Goal: Information Seeking & Learning: Learn about a topic

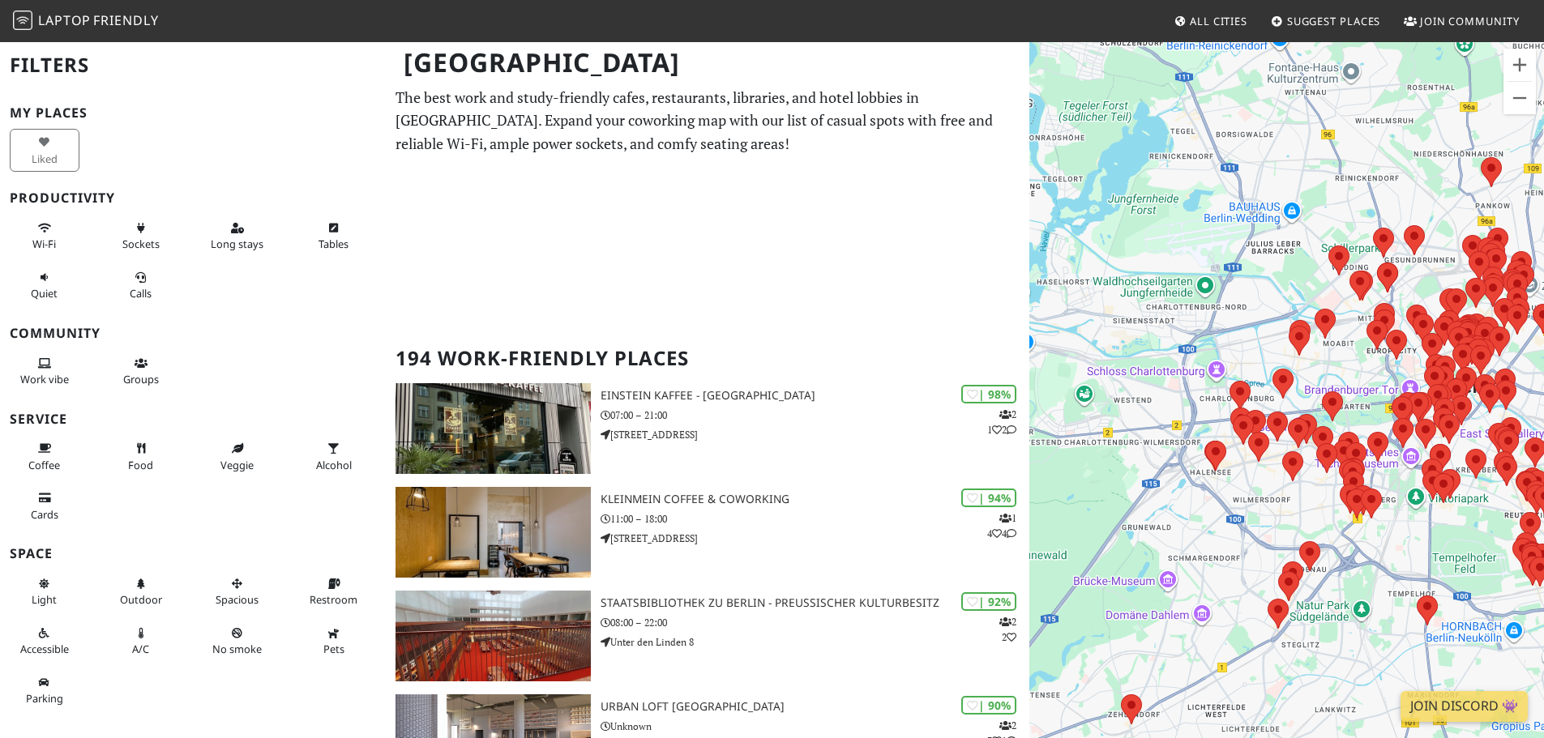
drag, startPoint x: 1079, startPoint y: 412, endPoint x: 1181, endPoint y: 486, distance: 126.4
click at [1181, 486] on div "To navigate, press the arrow keys." at bounding box center [1286, 410] width 515 height 738
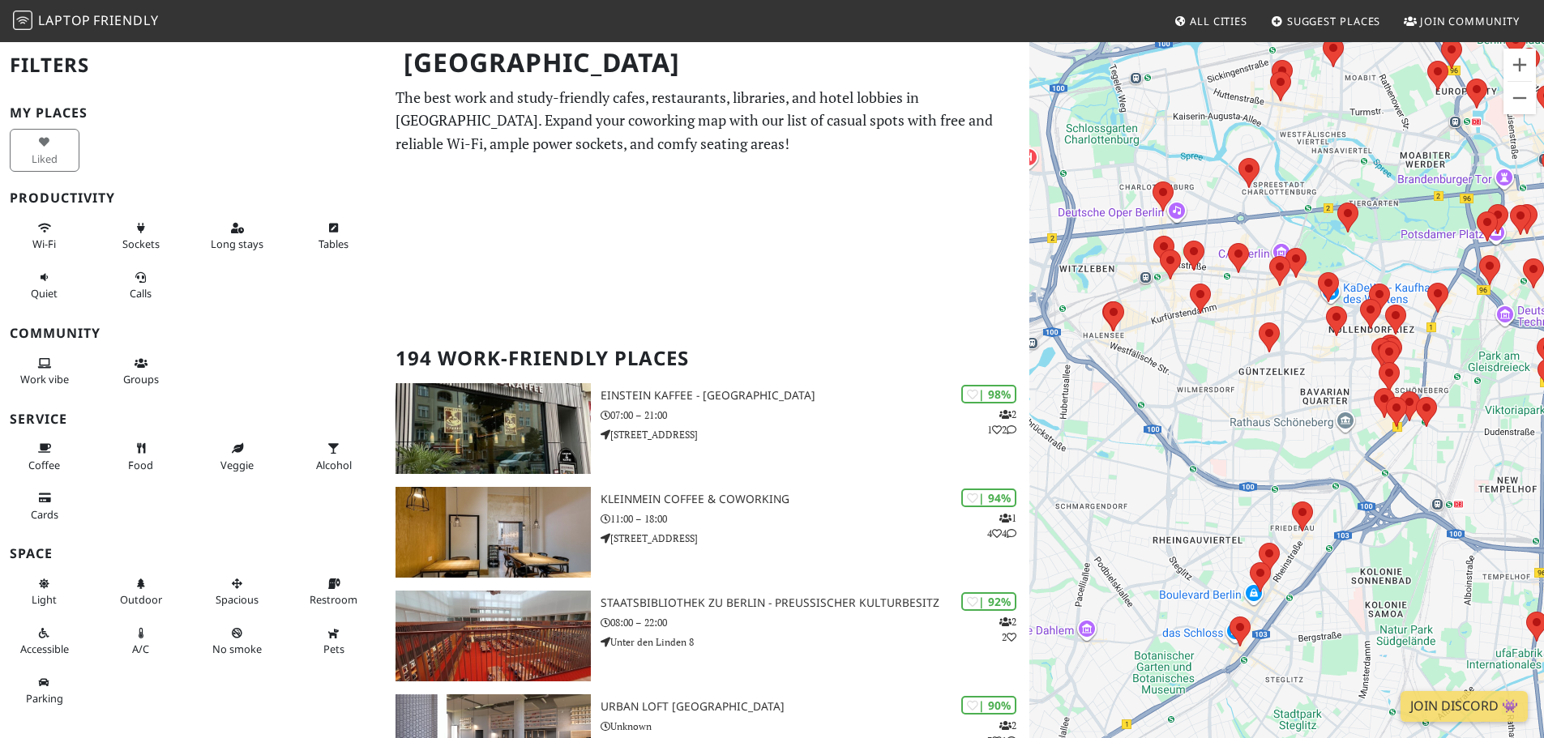
drag, startPoint x: 1319, startPoint y: 589, endPoint x: 1181, endPoint y: 451, distance: 195.4
click at [1181, 451] on div "To navigate, press the arrow keys." at bounding box center [1286, 410] width 515 height 738
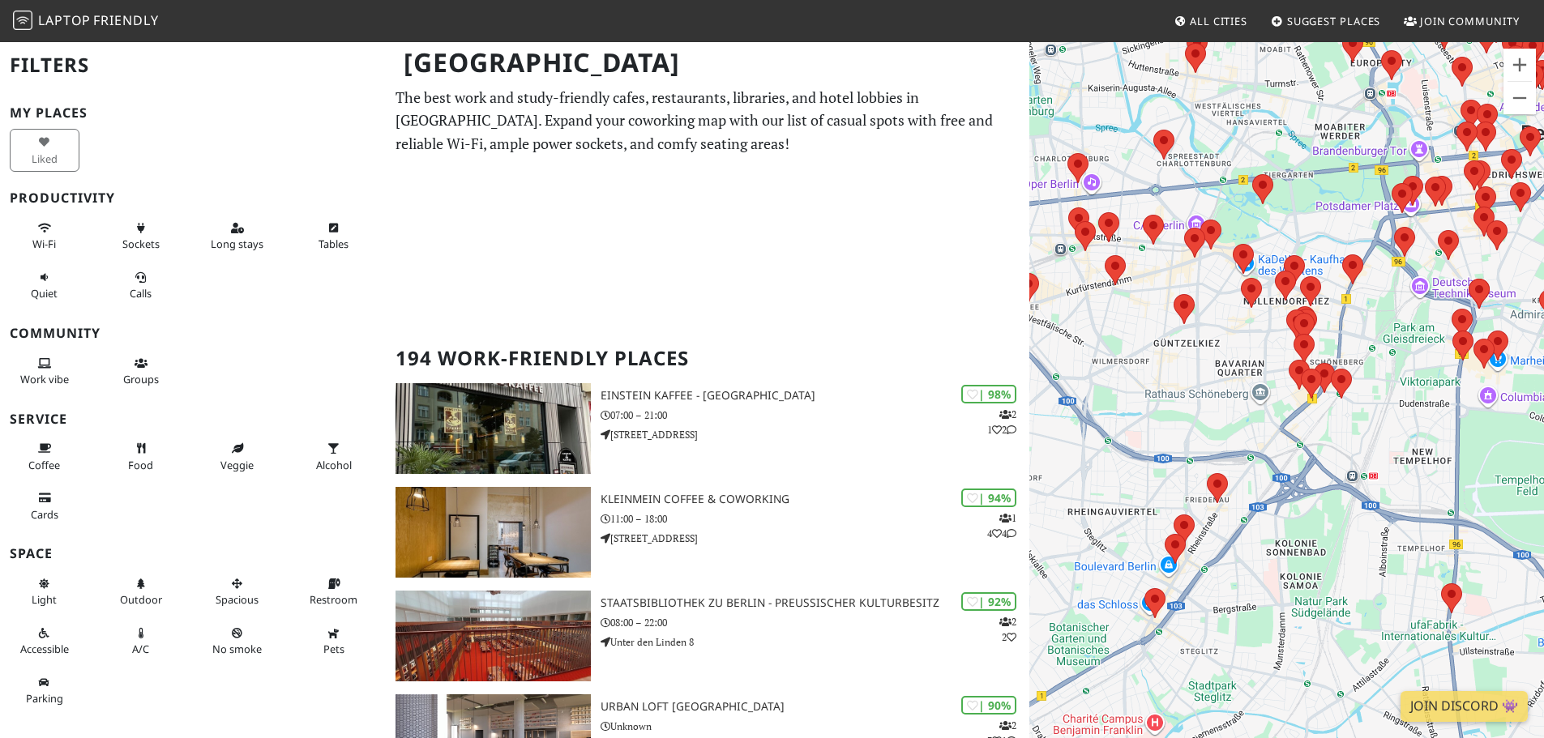
drag, startPoint x: 1484, startPoint y: 400, endPoint x: 1409, endPoint y: 355, distance: 87.3
click at [1409, 355] on div "To navigate, press the arrow keys." at bounding box center [1286, 410] width 515 height 738
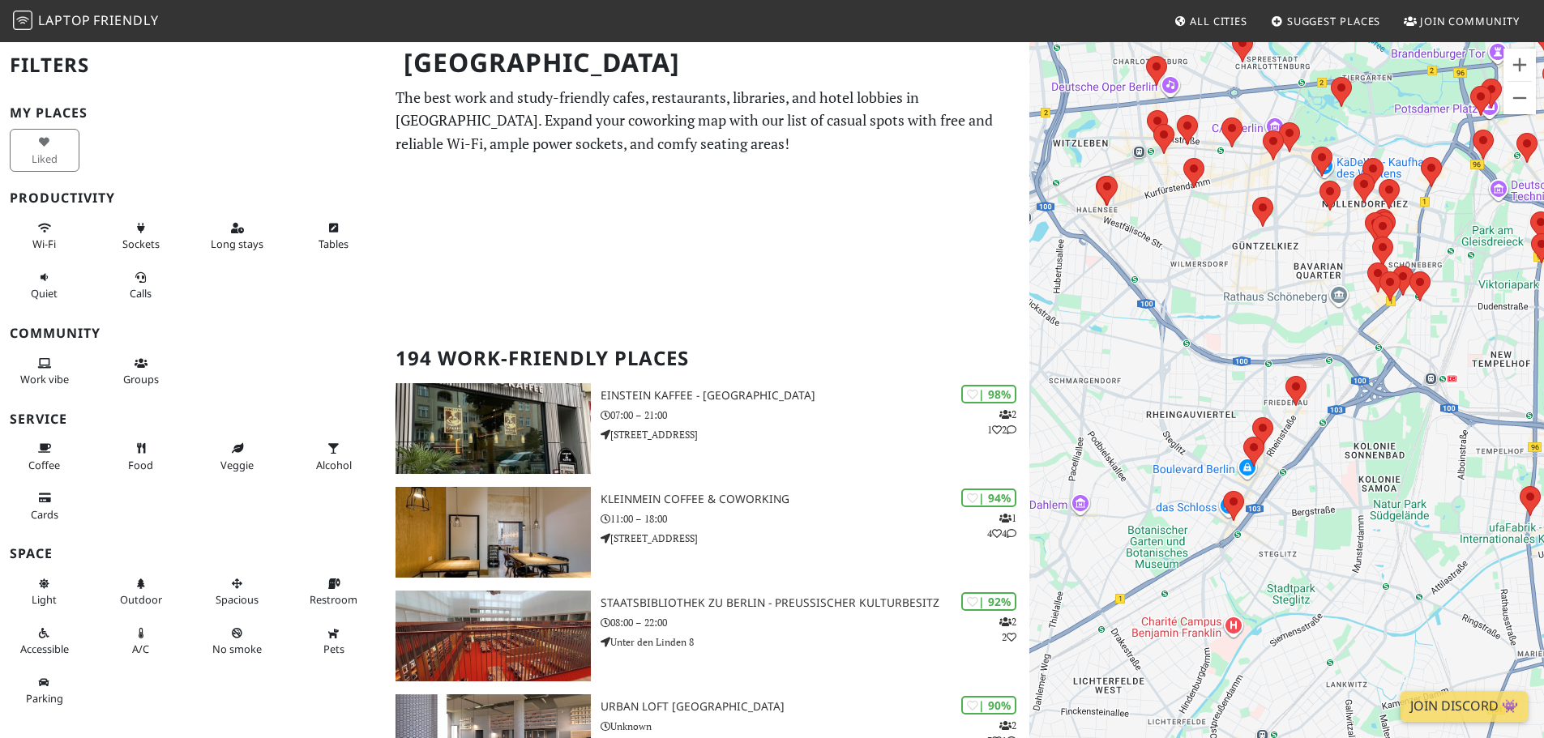
drag, startPoint x: 1291, startPoint y: 528, endPoint x: 1370, endPoint y: 430, distance: 126.2
click at [1370, 430] on div "To navigate, press the arrow keys." at bounding box center [1286, 410] width 515 height 738
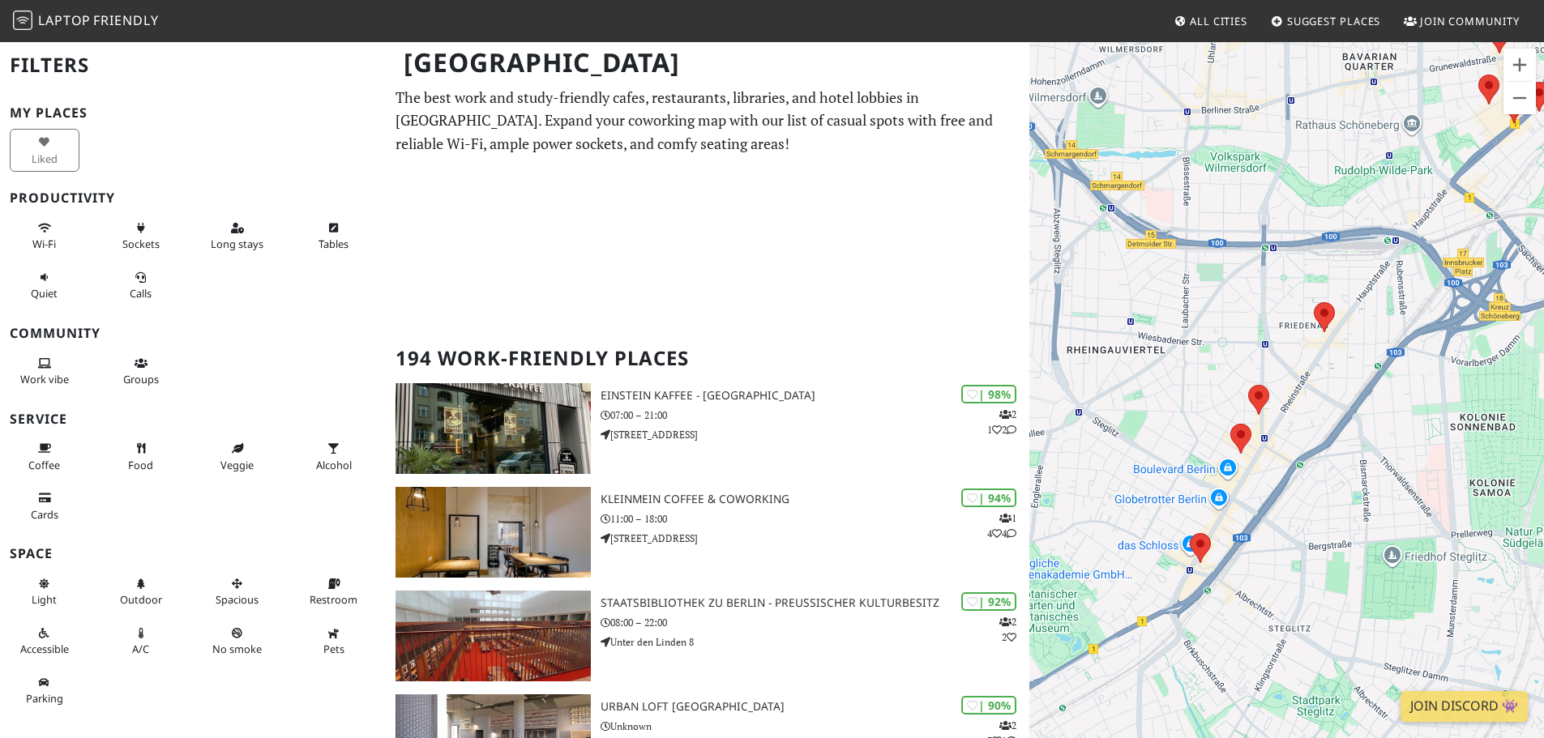
drag, startPoint x: 1243, startPoint y: 465, endPoint x: 1312, endPoint y: 447, distance: 71.2
click at [1312, 447] on div "To navigate, press the arrow keys." at bounding box center [1286, 410] width 515 height 738
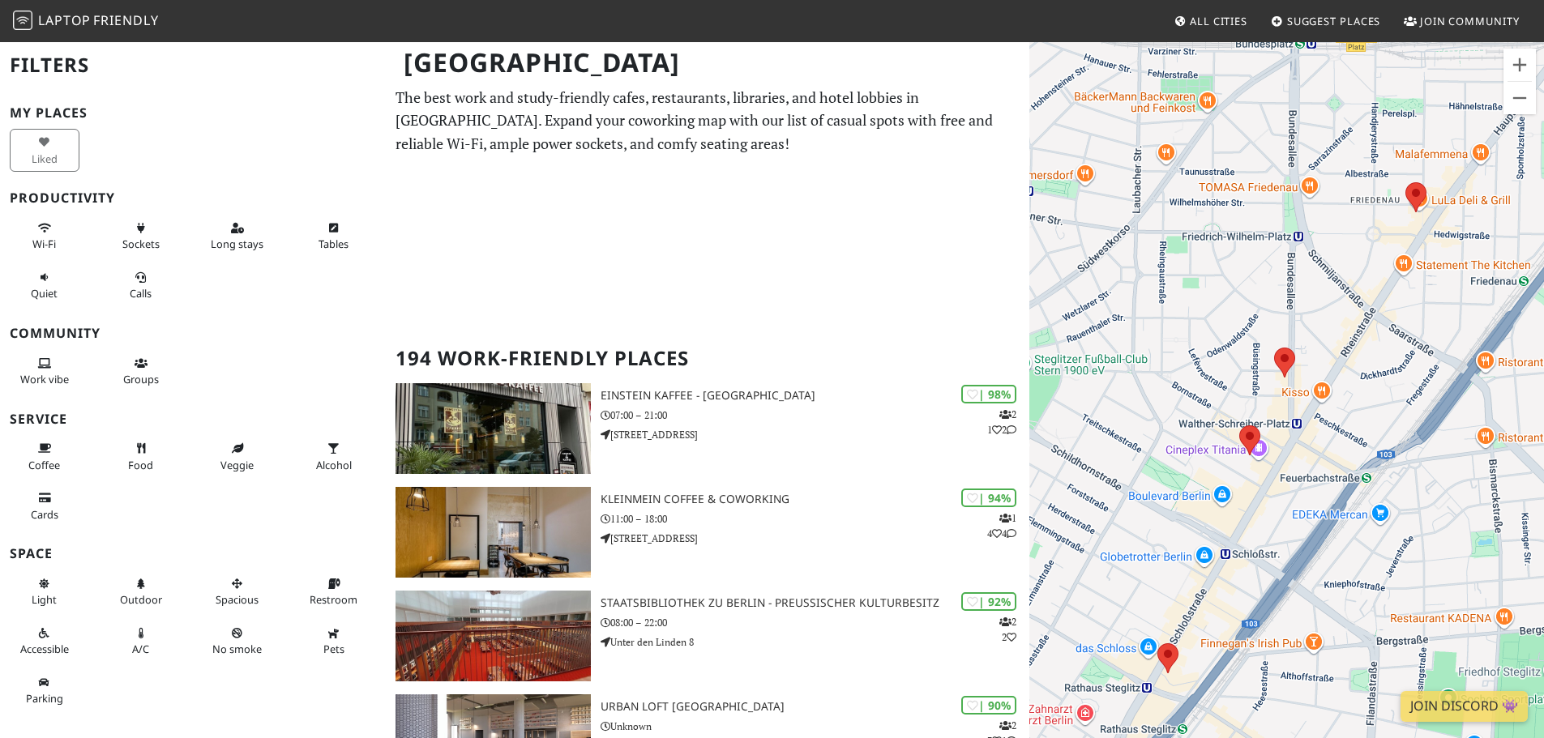
drag, startPoint x: 1263, startPoint y: 345, endPoint x: 1341, endPoint y: 357, distance: 78.6
click at [1341, 357] on div "To navigate, press the arrow keys." at bounding box center [1286, 410] width 515 height 738
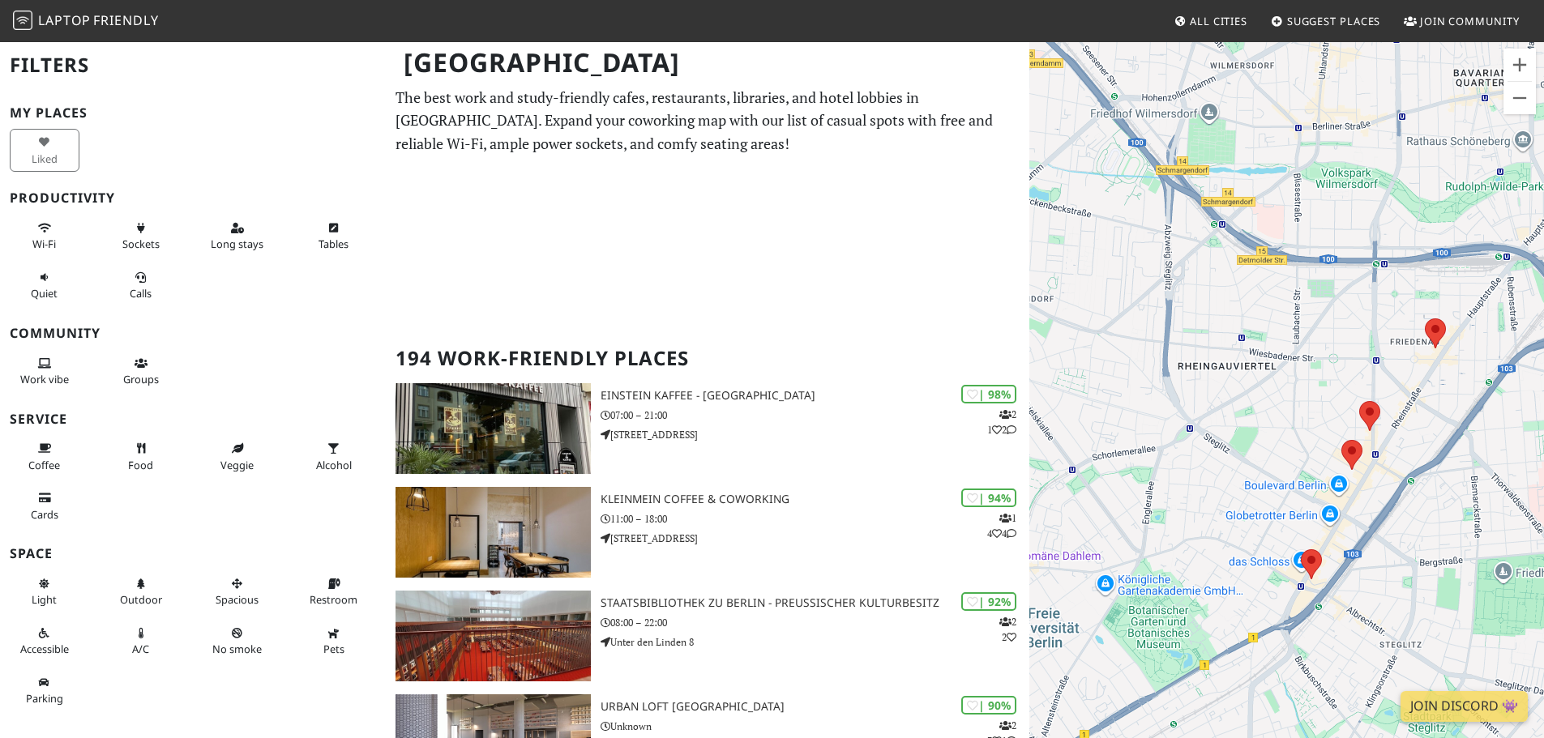
drag, startPoint x: 1264, startPoint y: 319, endPoint x: 1415, endPoint y: 356, distance: 156.1
click at [1415, 356] on div "To navigate, press the arrow keys." at bounding box center [1286, 410] width 515 height 738
click at [1359, 401] on area at bounding box center [1359, 401] width 0 height 0
click at [1366, 380] on link "Kaffee Zeit Raum" at bounding box center [1374, 386] width 80 height 12
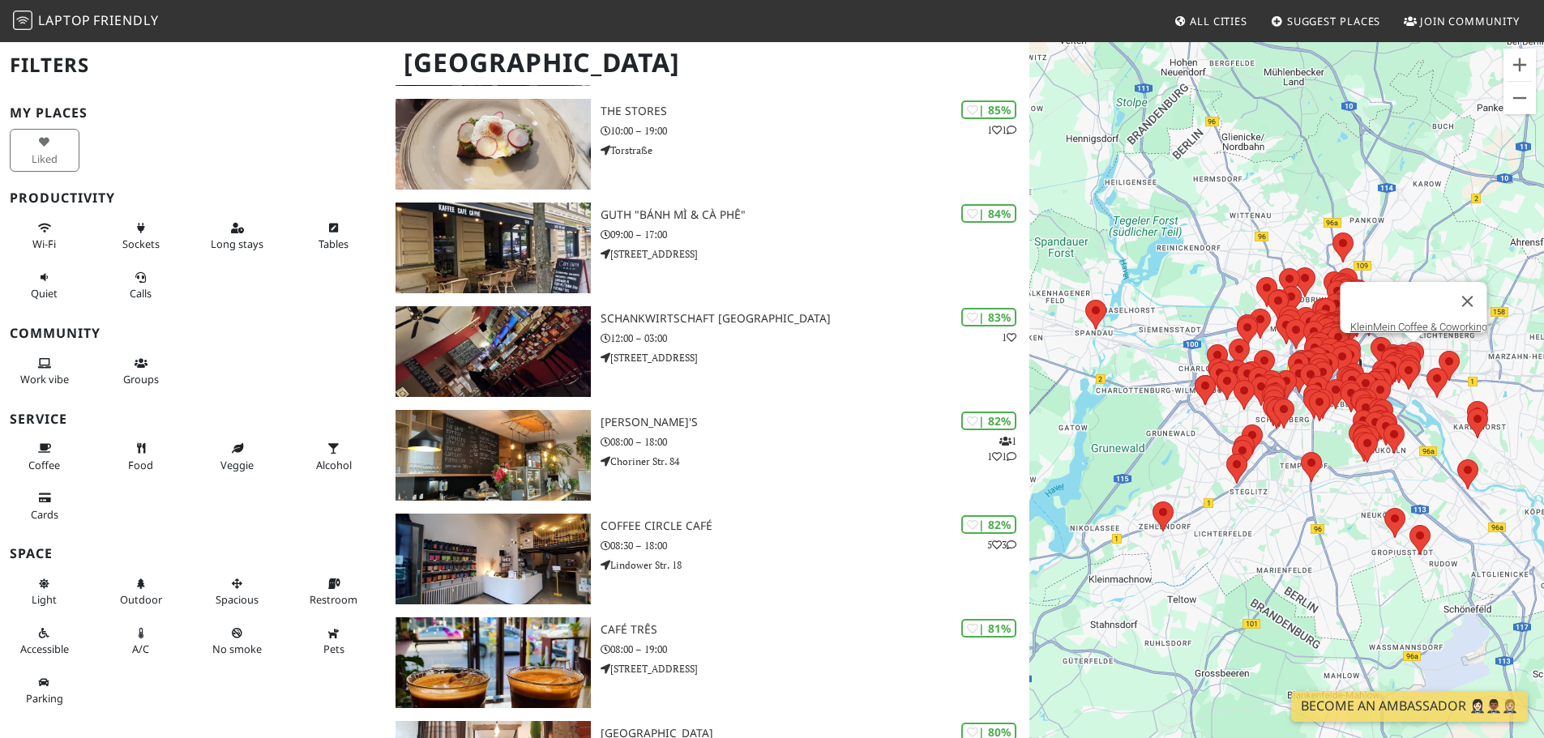
scroll to position [2266, 0]
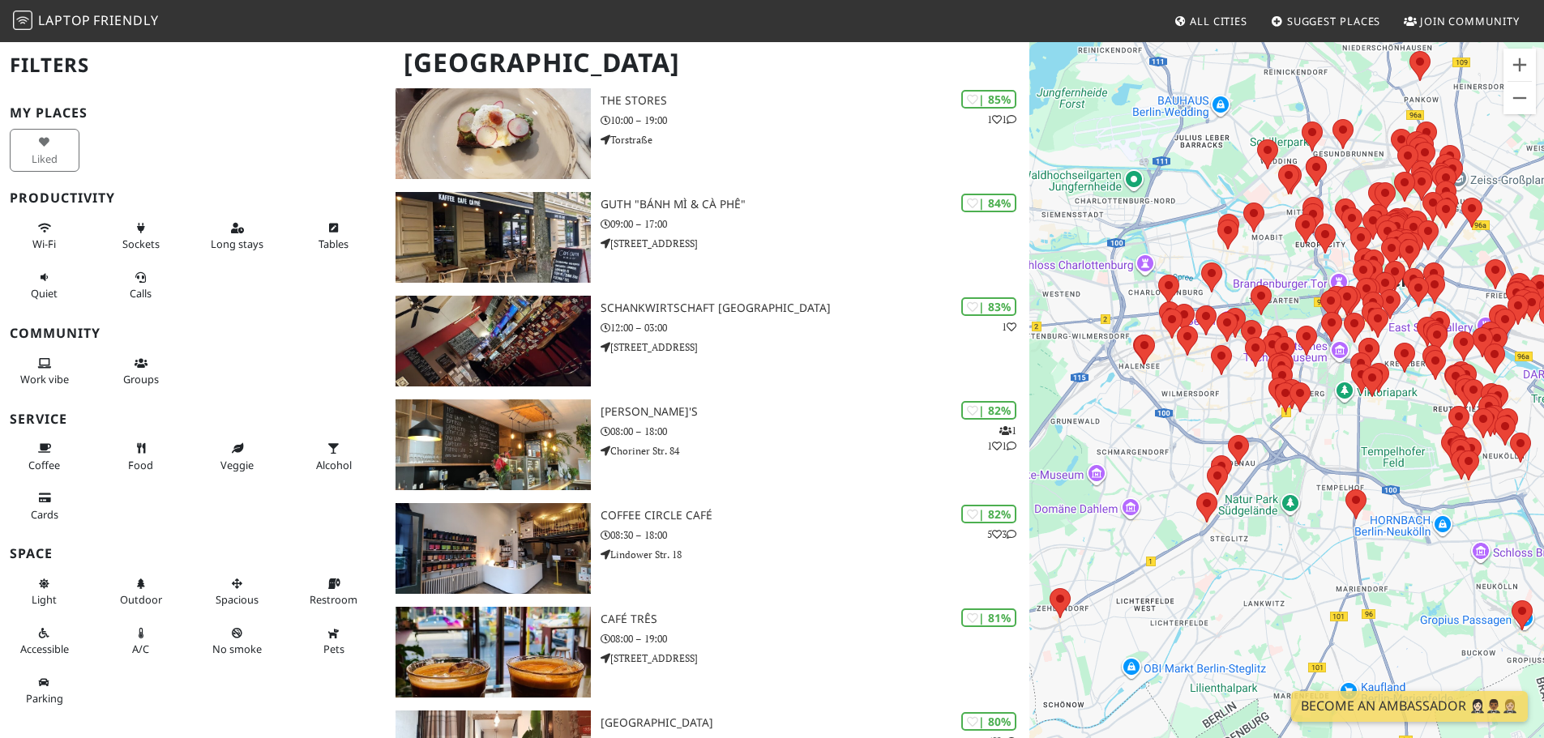
drag, startPoint x: 1400, startPoint y: 404, endPoint x: 1378, endPoint y: 436, distance: 39.6
click at [1378, 436] on div "To navigate, press the arrow keys." at bounding box center [1286, 410] width 515 height 738
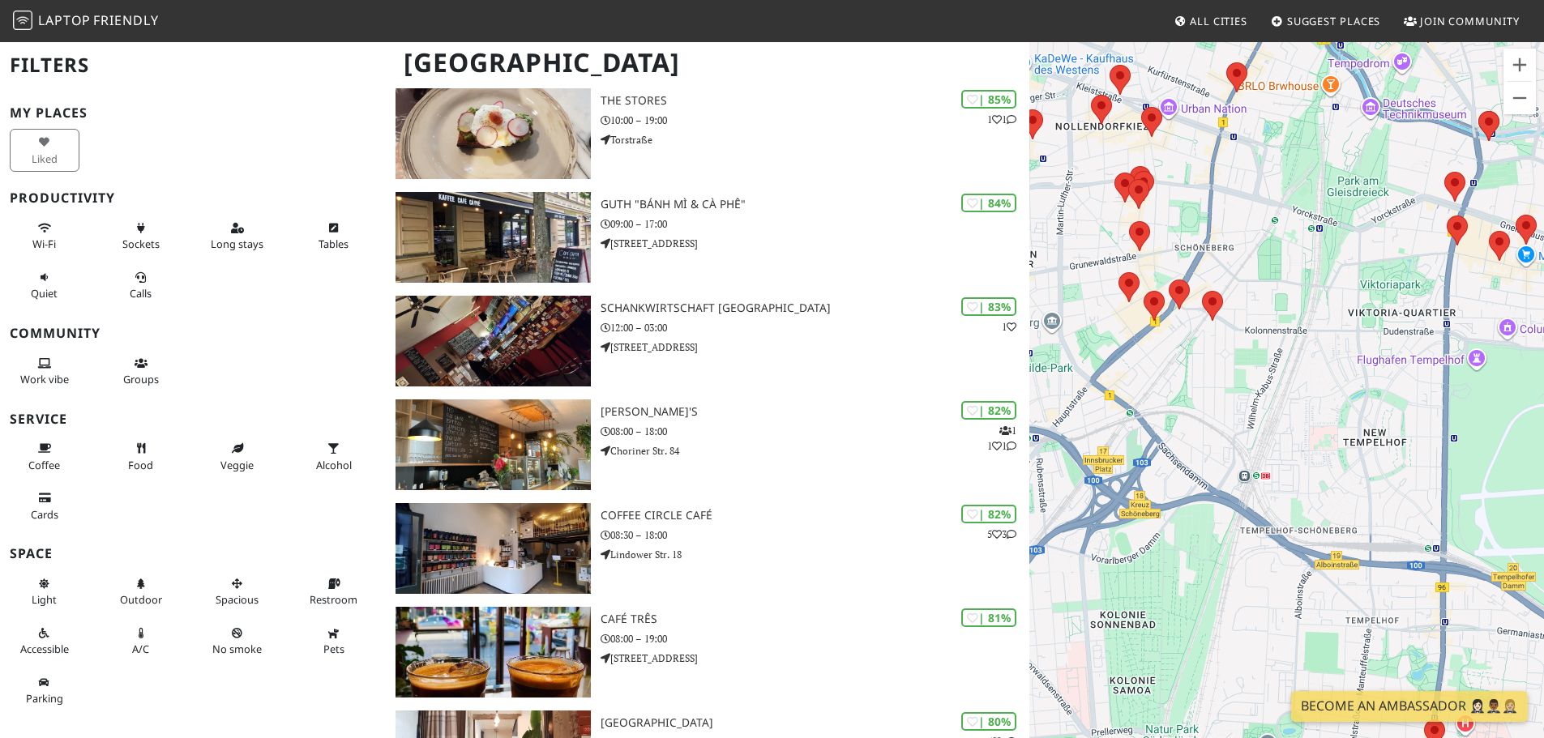
drag, startPoint x: 1269, startPoint y: 499, endPoint x: 1555, endPoint y: 404, distance: 301.7
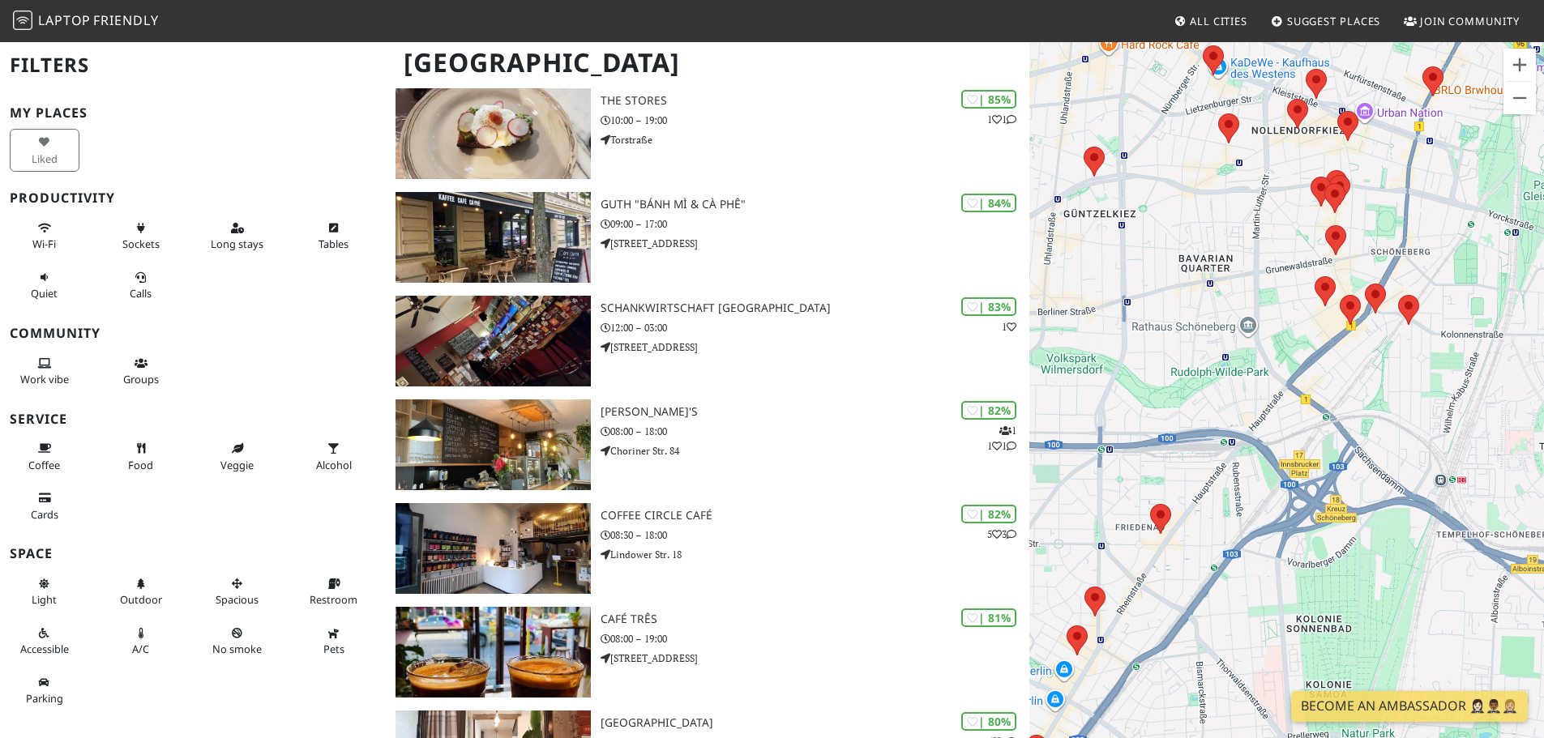
drag, startPoint x: 1297, startPoint y: 401, endPoint x: 1497, endPoint y: 405, distance: 200.2
click at [1497, 405] on div "To navigate, press the arrow keys." at bounding box center [1286, 410] width 515 height 738
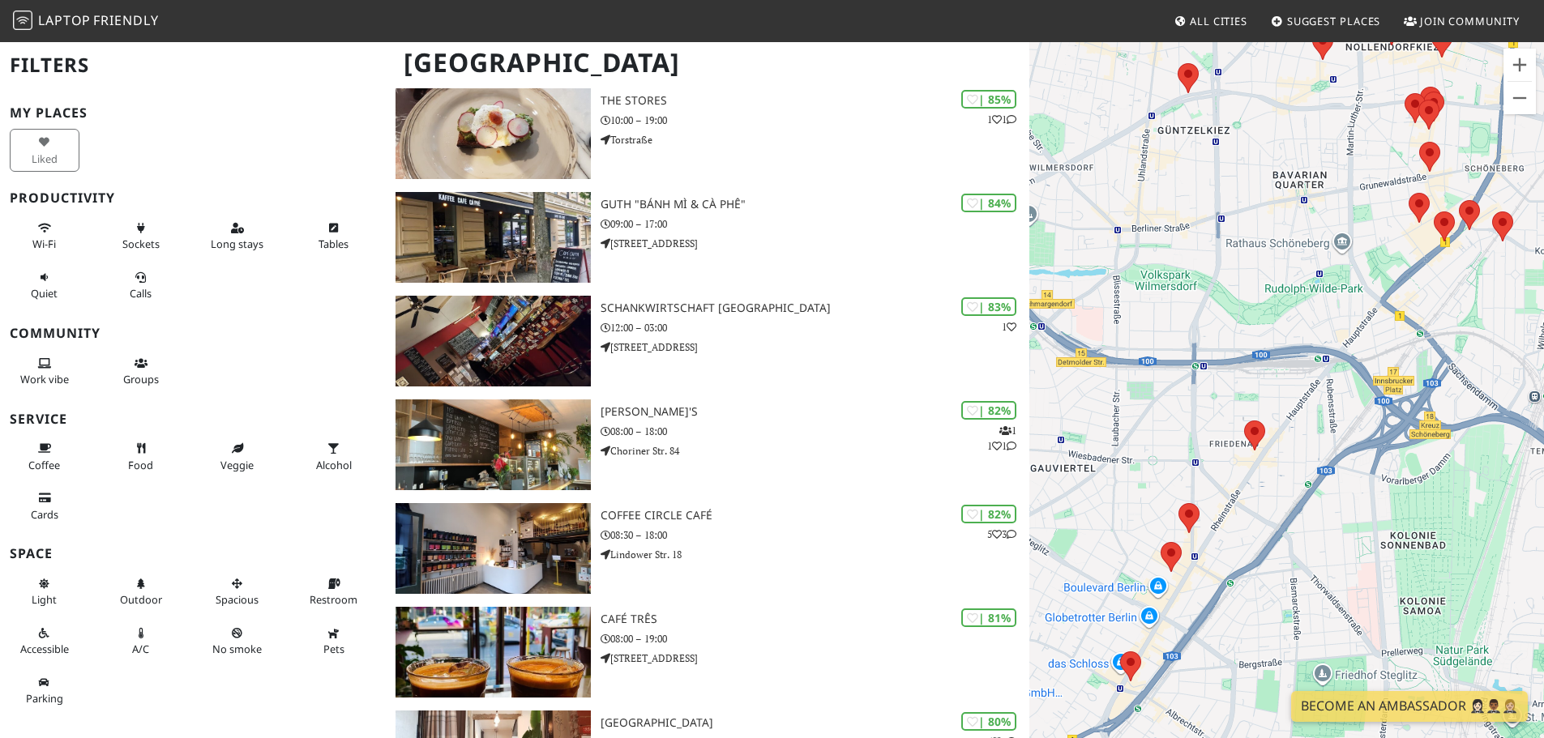
drag, startPoint x: 1308, startPoint y: 443, endPoint x: 1402, endPoint y: 357, distance: 126.8
click at [1402, 357] on div "To navigate, press the arrow keys." at bounding box center [1286, 410] width 515 height 738
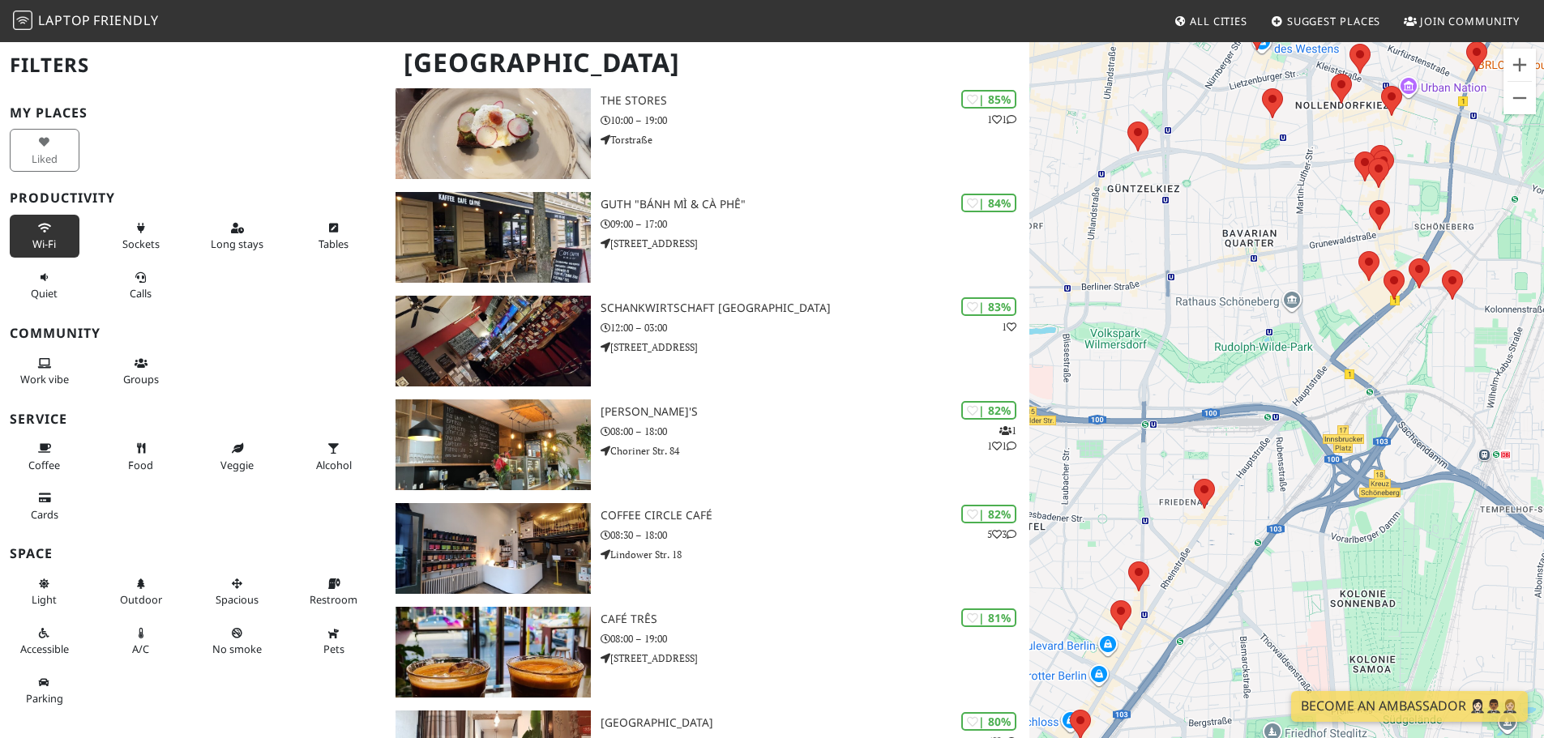
click at [45, 229] on icon at bounding box center [44, 229] width 13 height 11
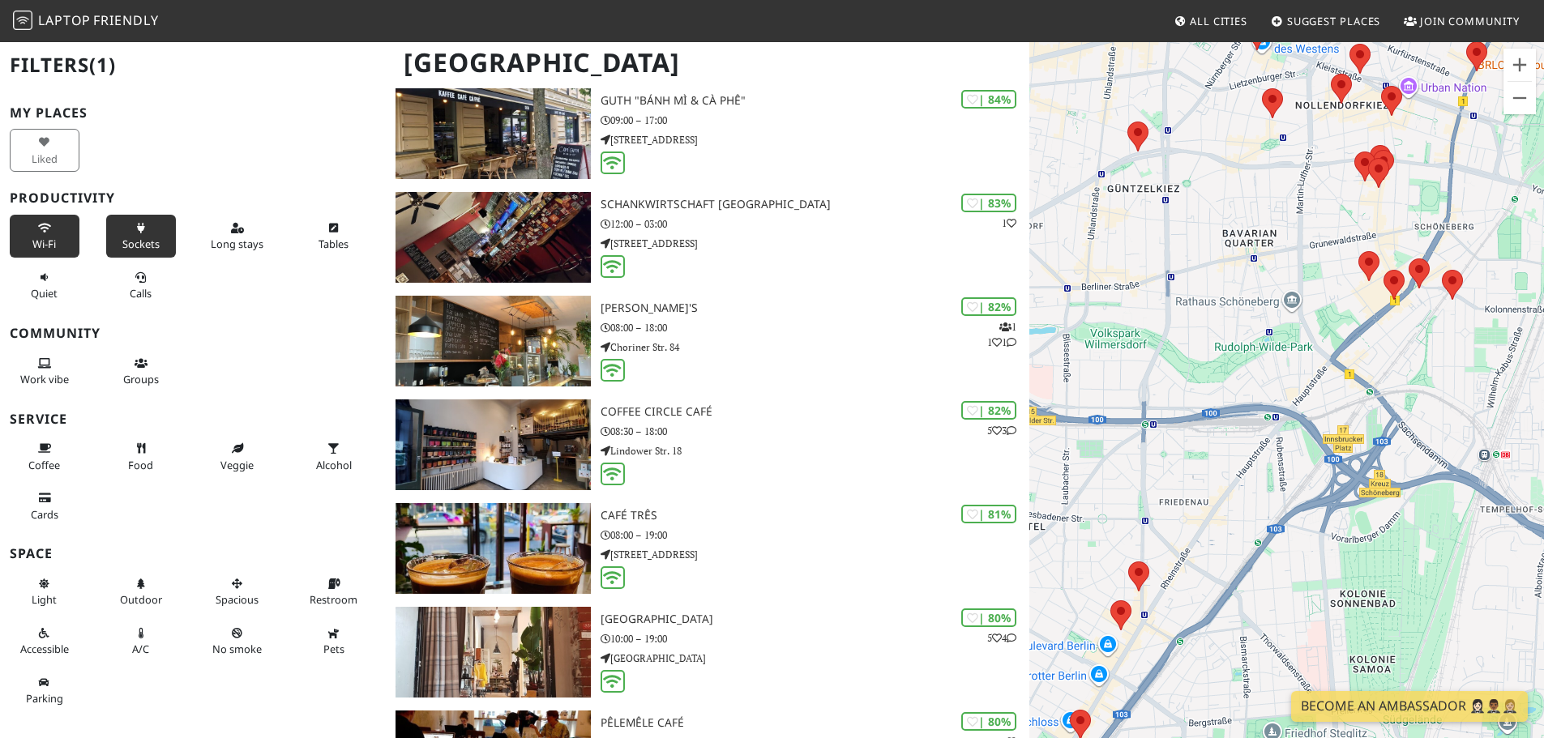
click at [143, 224] on button "Sockets" at bounding box center [141, 236] width 70 height 43
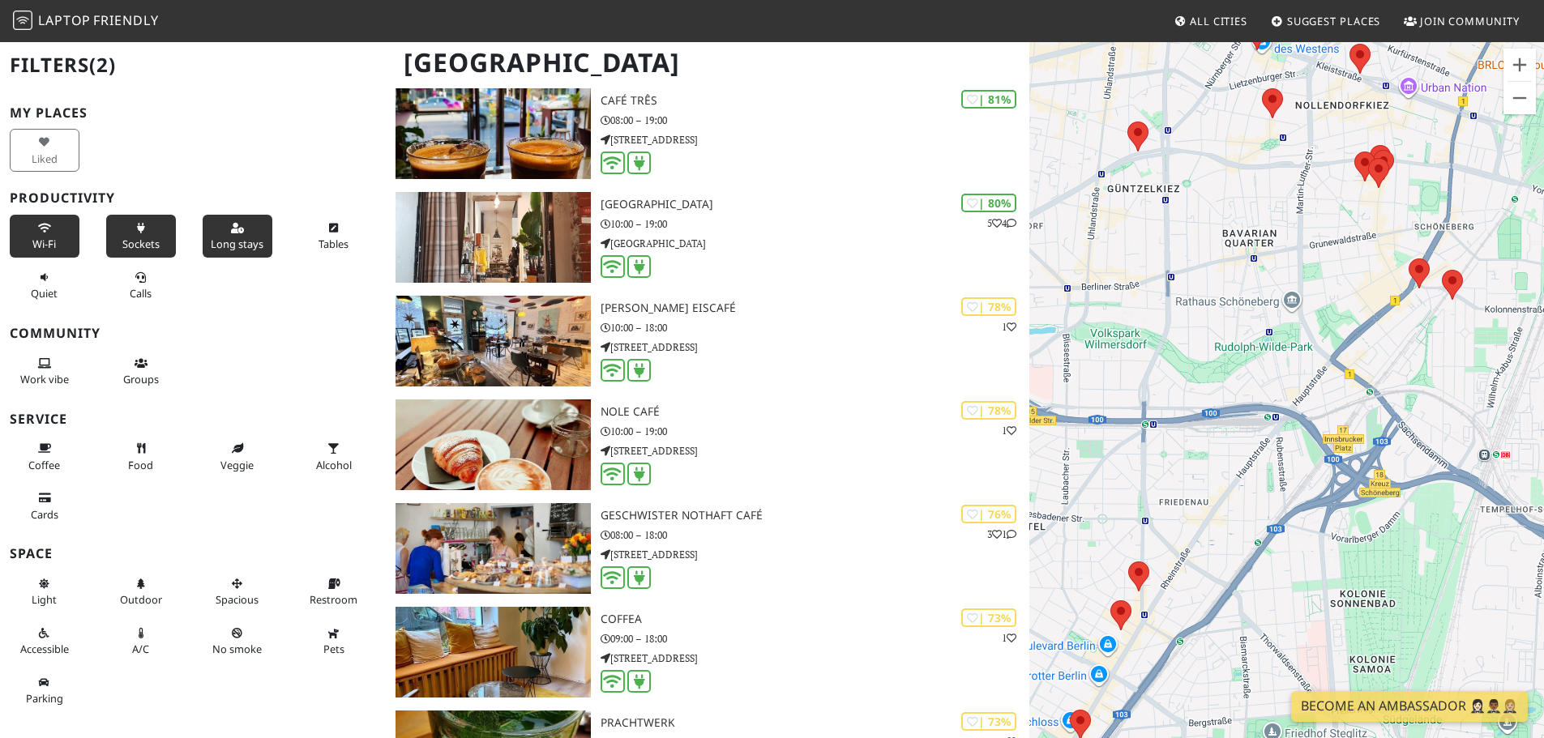
click at [222, 224] on button "Long stays" at bounding box center [238, 236] width 70 height 43
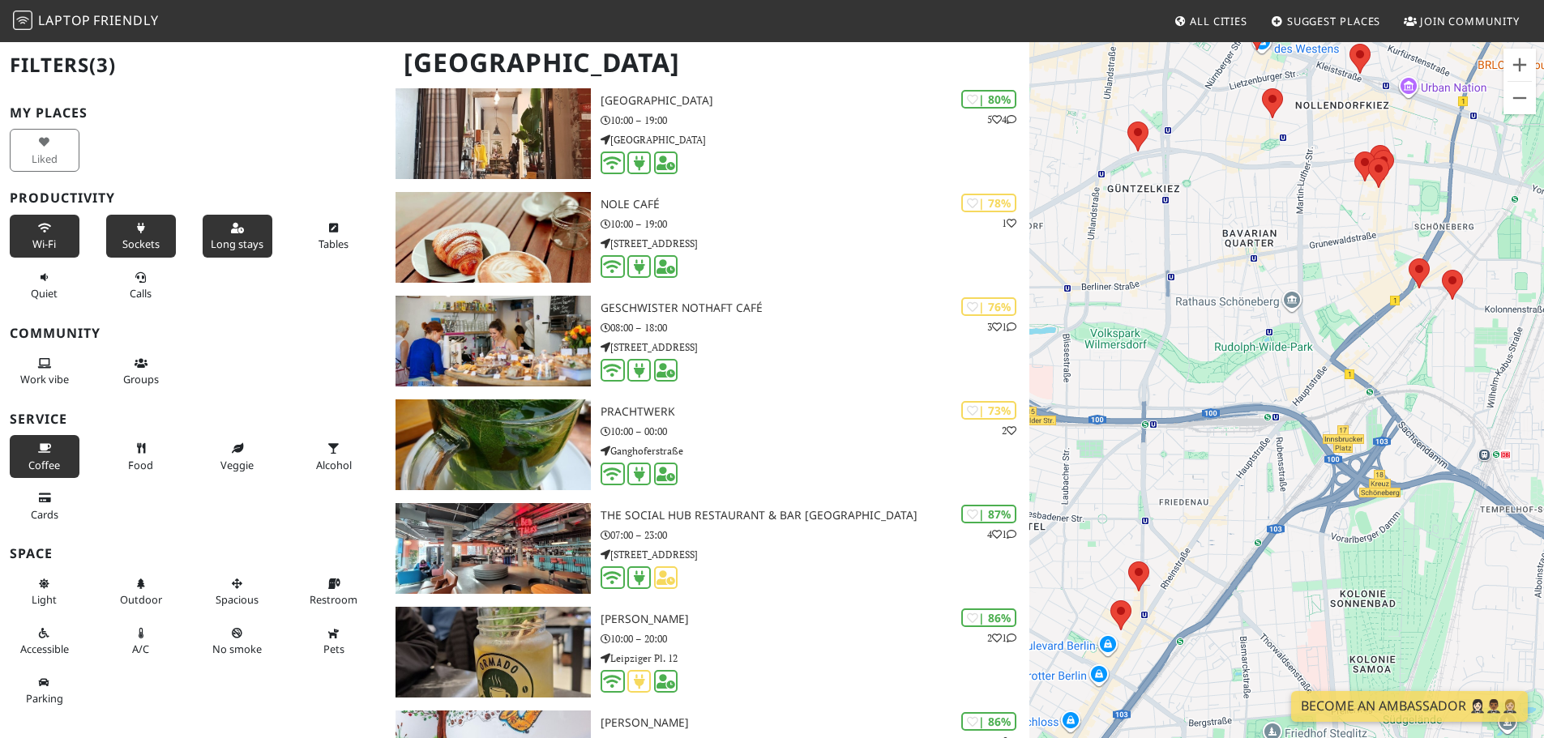
click at [45, 458] on span "Coffee" at bounding box center [44, 465] width 32 height 15
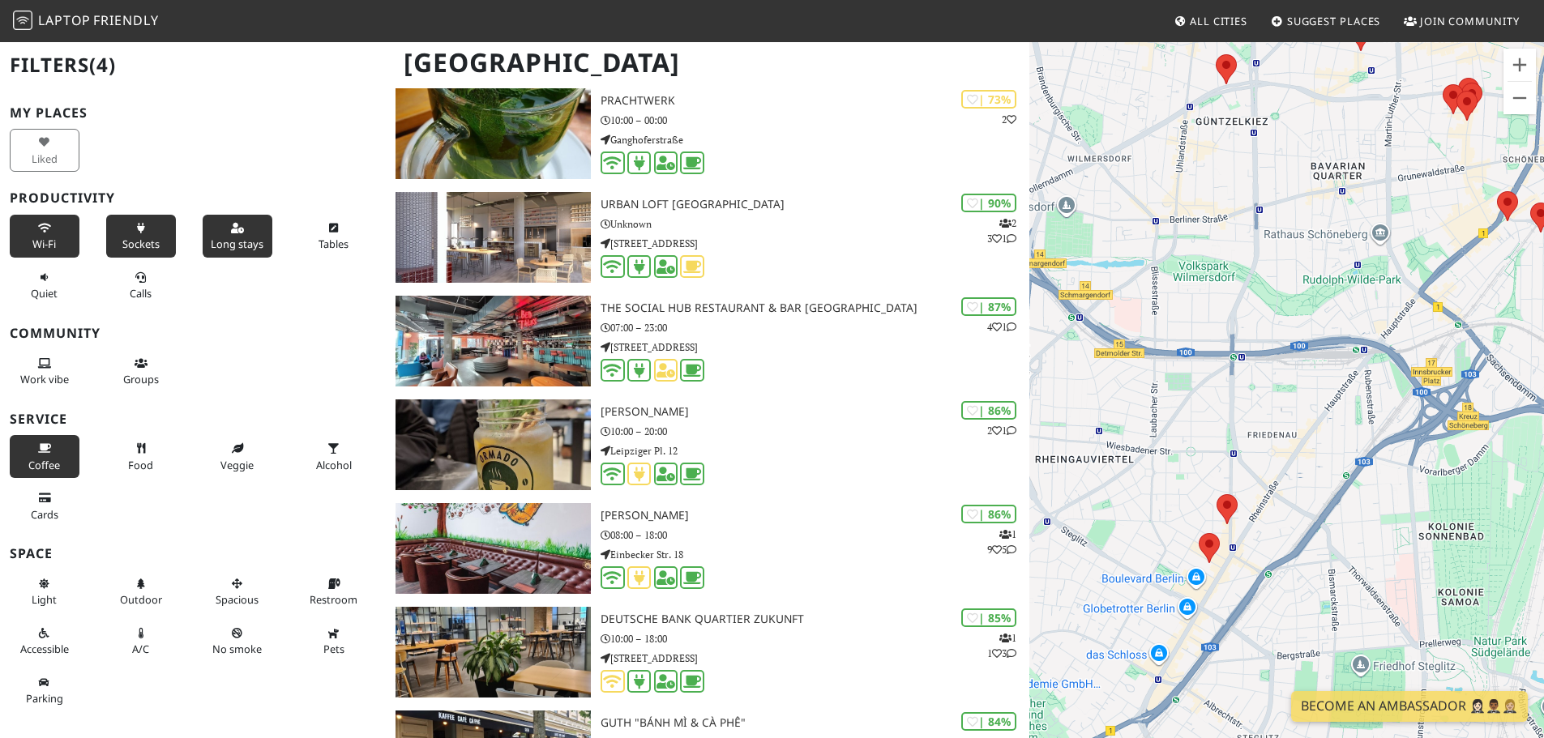
drag, startPoint x: 1239, startPoint y: 439, endPoint x: 1328, endPoint y: 228, distance: 229.2
click at [1328, 228] on div "To navigate, press the arrow keys." at bounding box center [1286, 410] width 515 height 738
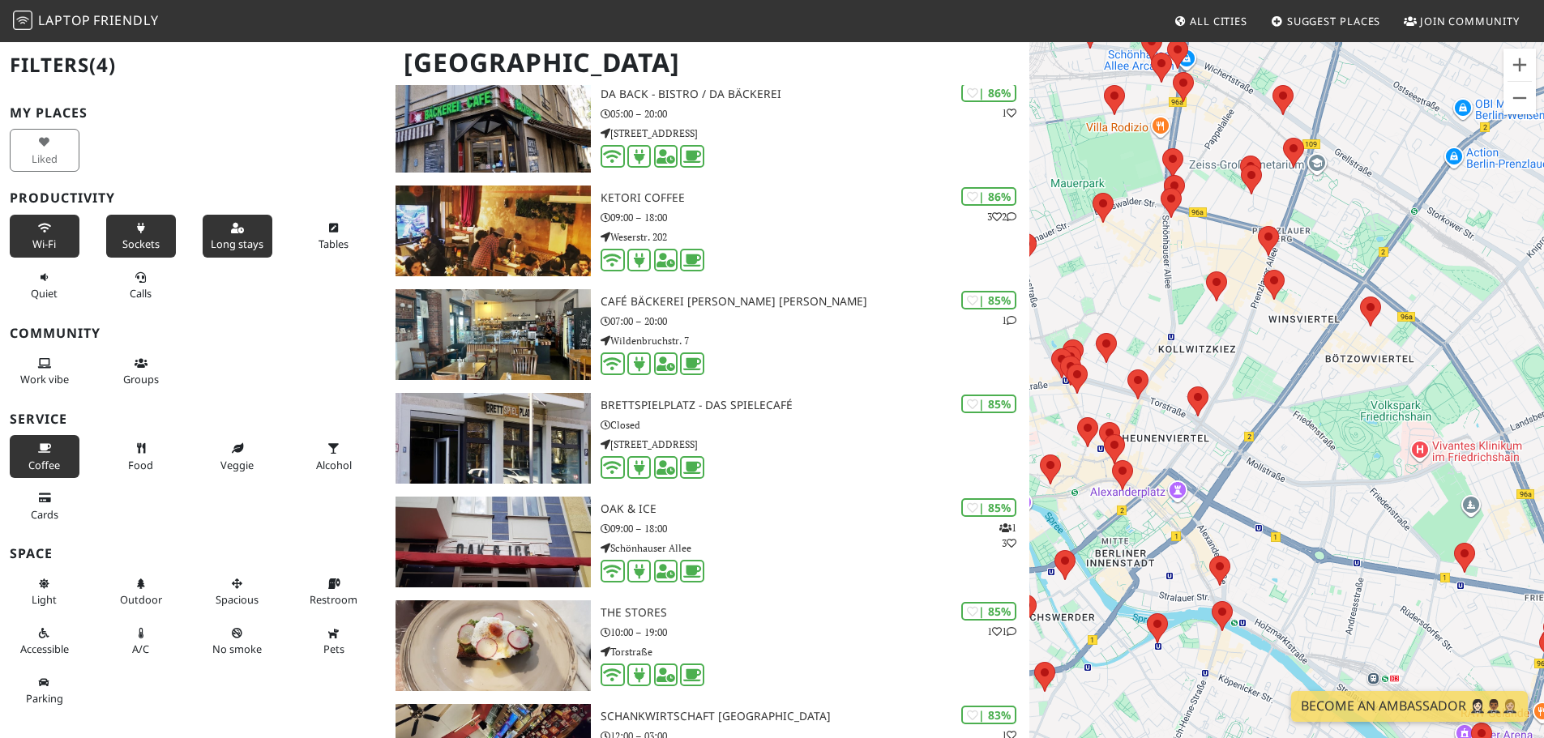
scroll to position [807, 0]
